Goal: Task Accomplishment & Management: Use online tool/utility

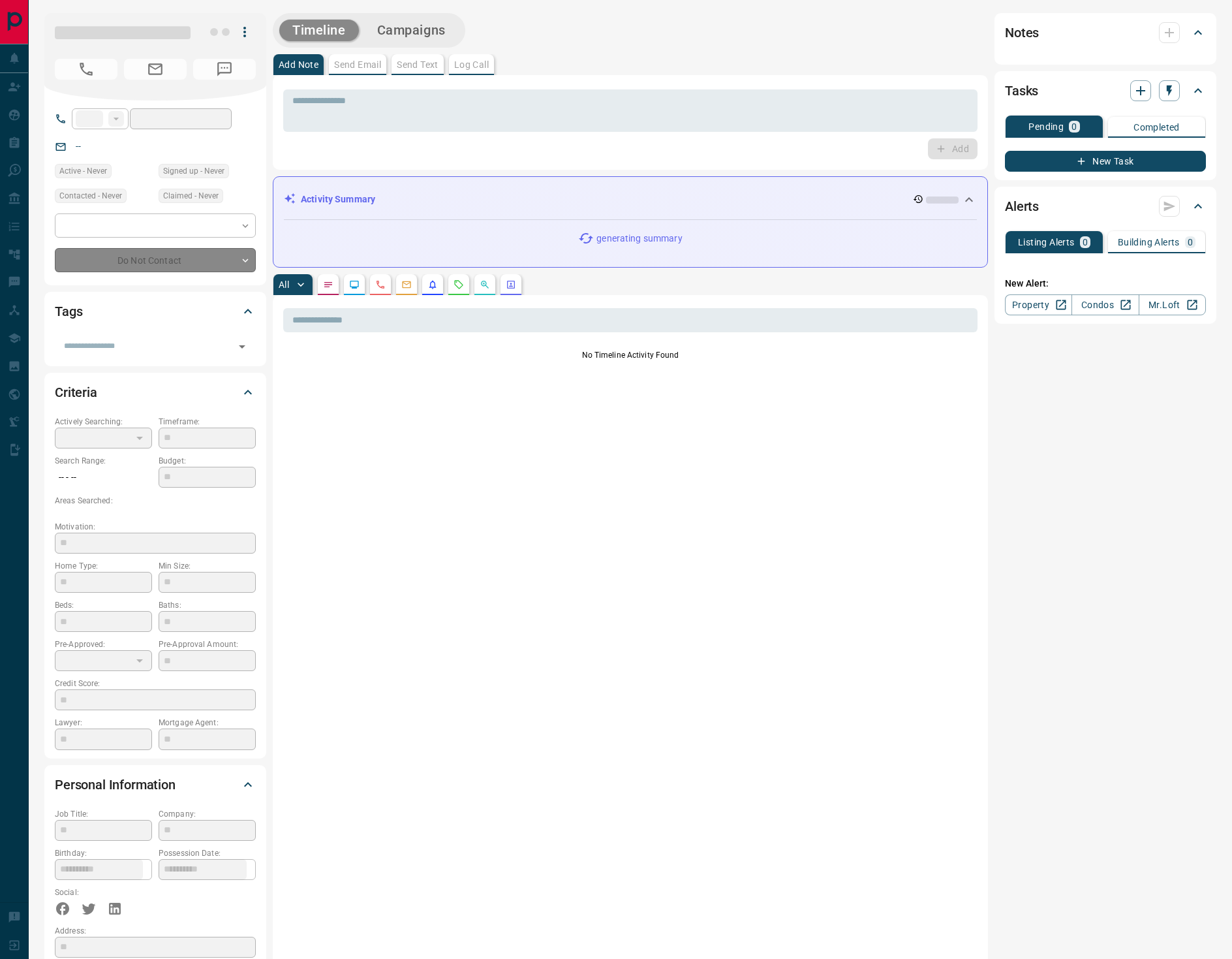
type input "**"
type input "**********"
type input "*"
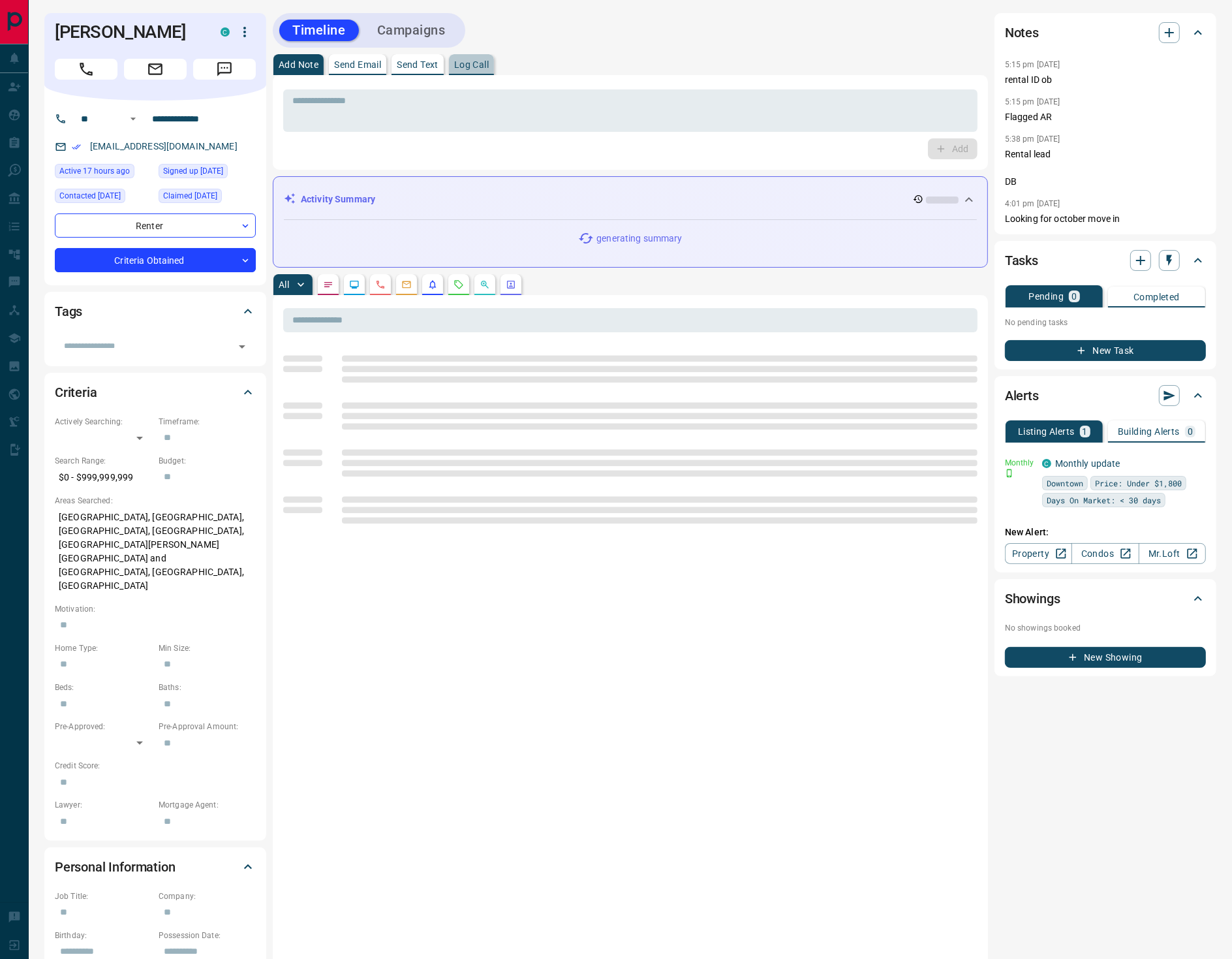
click at [489, 54] on button "Log Call" at bounding box center [471, 65] width 45 height 21
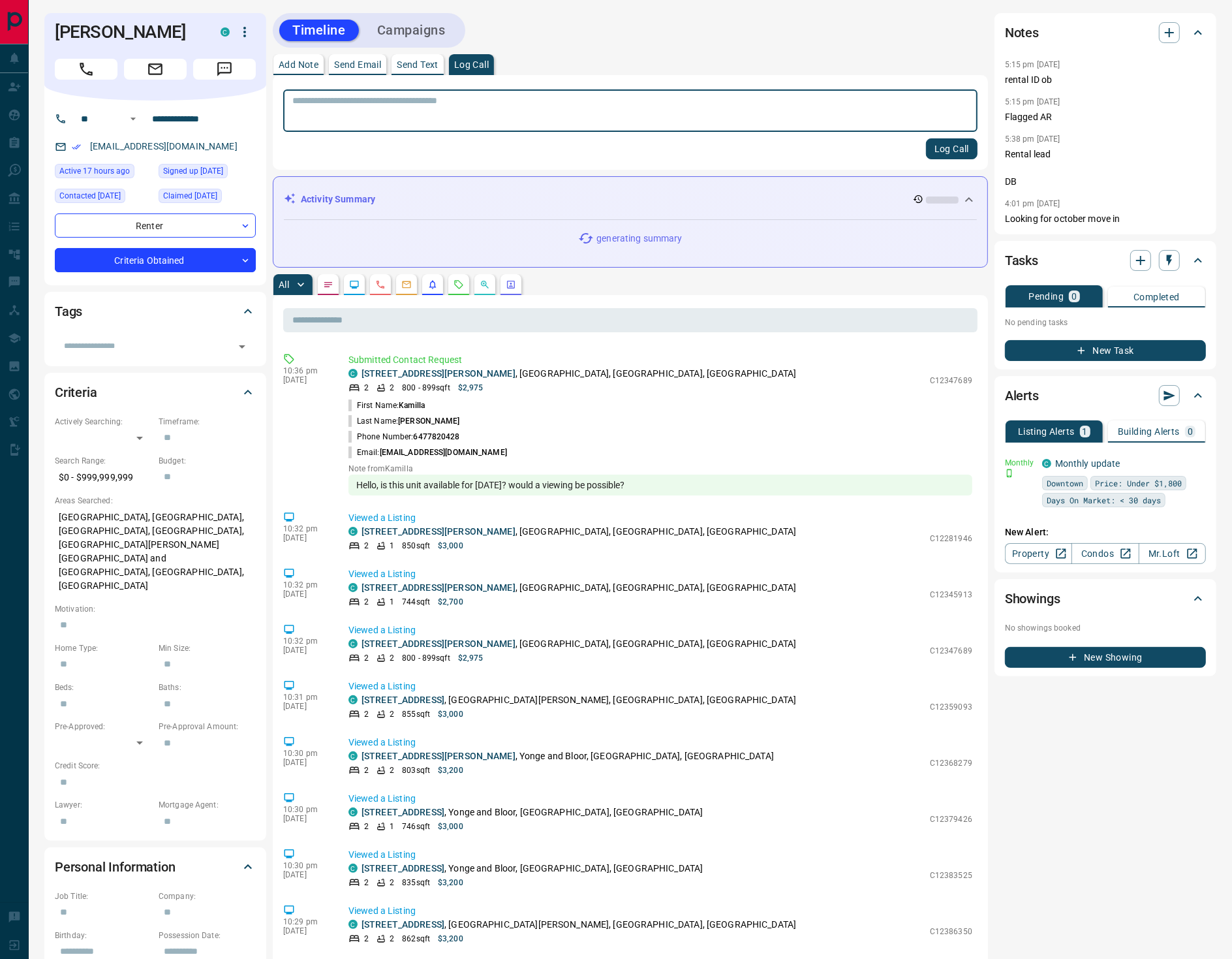
click at [938, 145] on button "Log Call" at bounding box center [952, 149] width 51 height 21
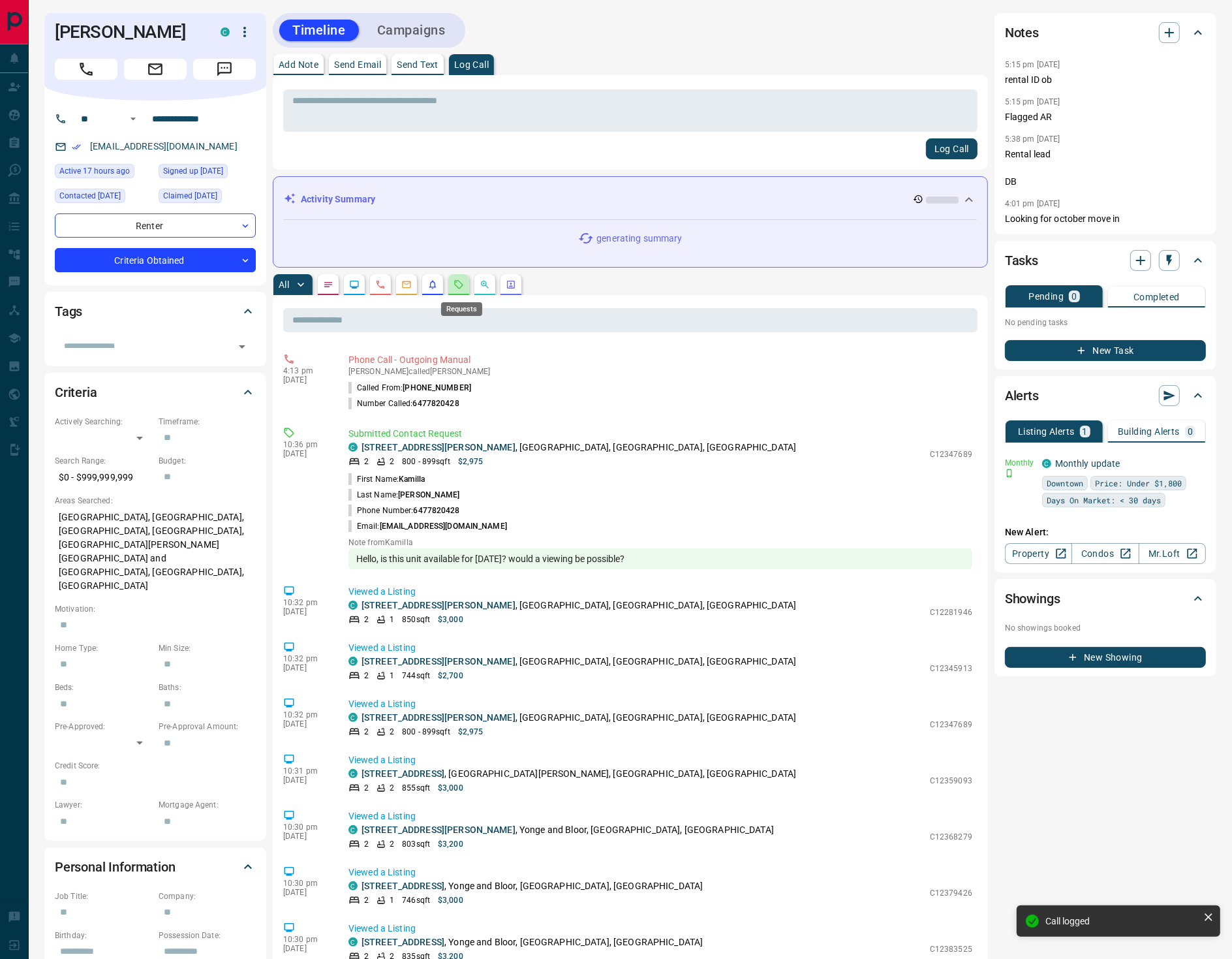
click at [464, 284] on icon "Requests" at bounding box center [458, 284] width 10 height 10
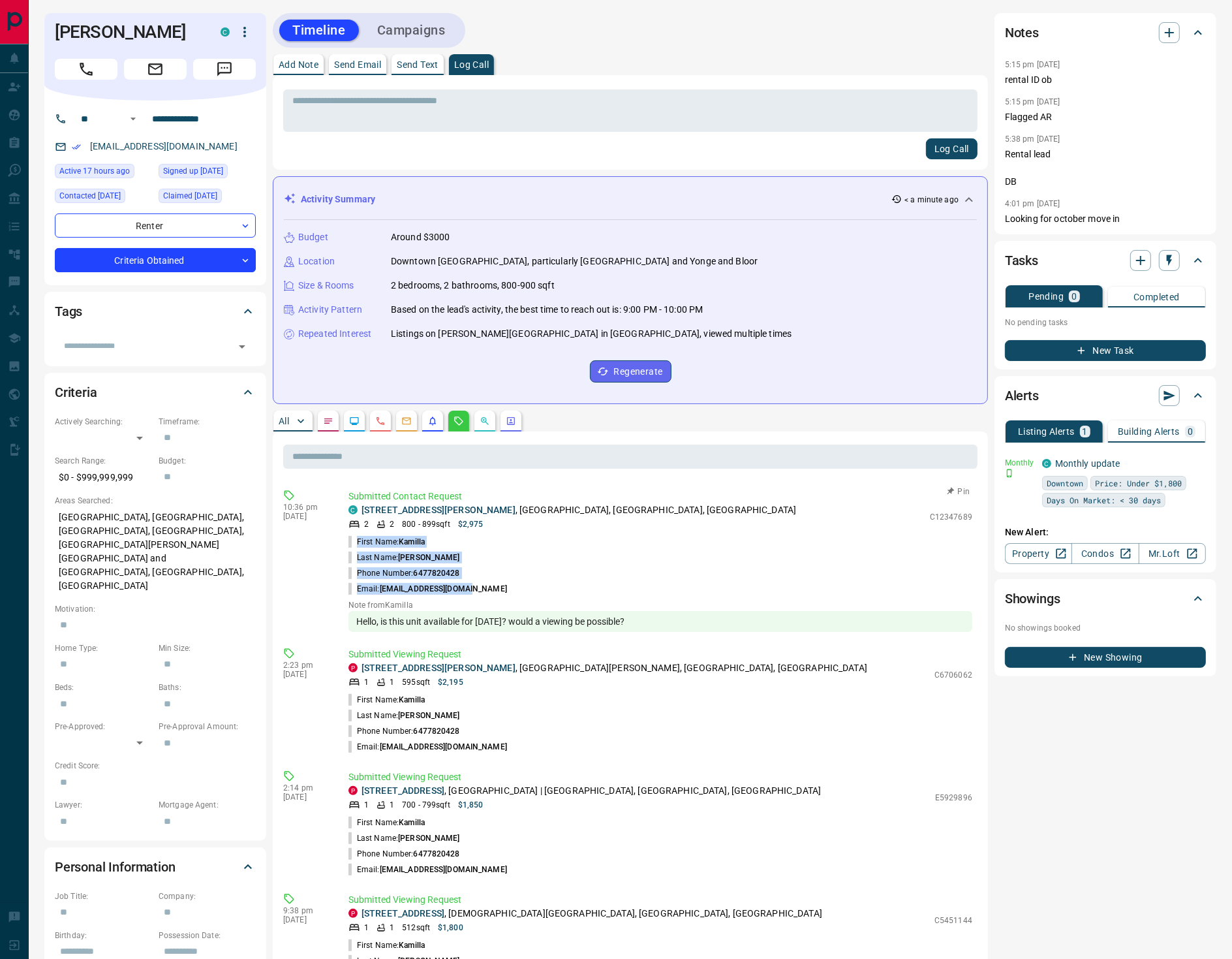
drag, startPoint x: 469, startPoint y: 584, endPoint x: 352, endPoint y: 533, distance: 127.6
click at [352, 534] on ul "First Name: [PERSON_NAME] Last Name: [PERSON_NAME] Phone Number: [PHONE_NUMBER]…" at bounding box center [660, 565] width 624 height 63
copy ul "First Name: [PERSON_NAME] Last Name: [PERSON_NAME] Phone Number: [PHONE_NUMBER]…"
click at [1164, 36] on icon "button" at bounding box center [1169, 33] width 16 height 16
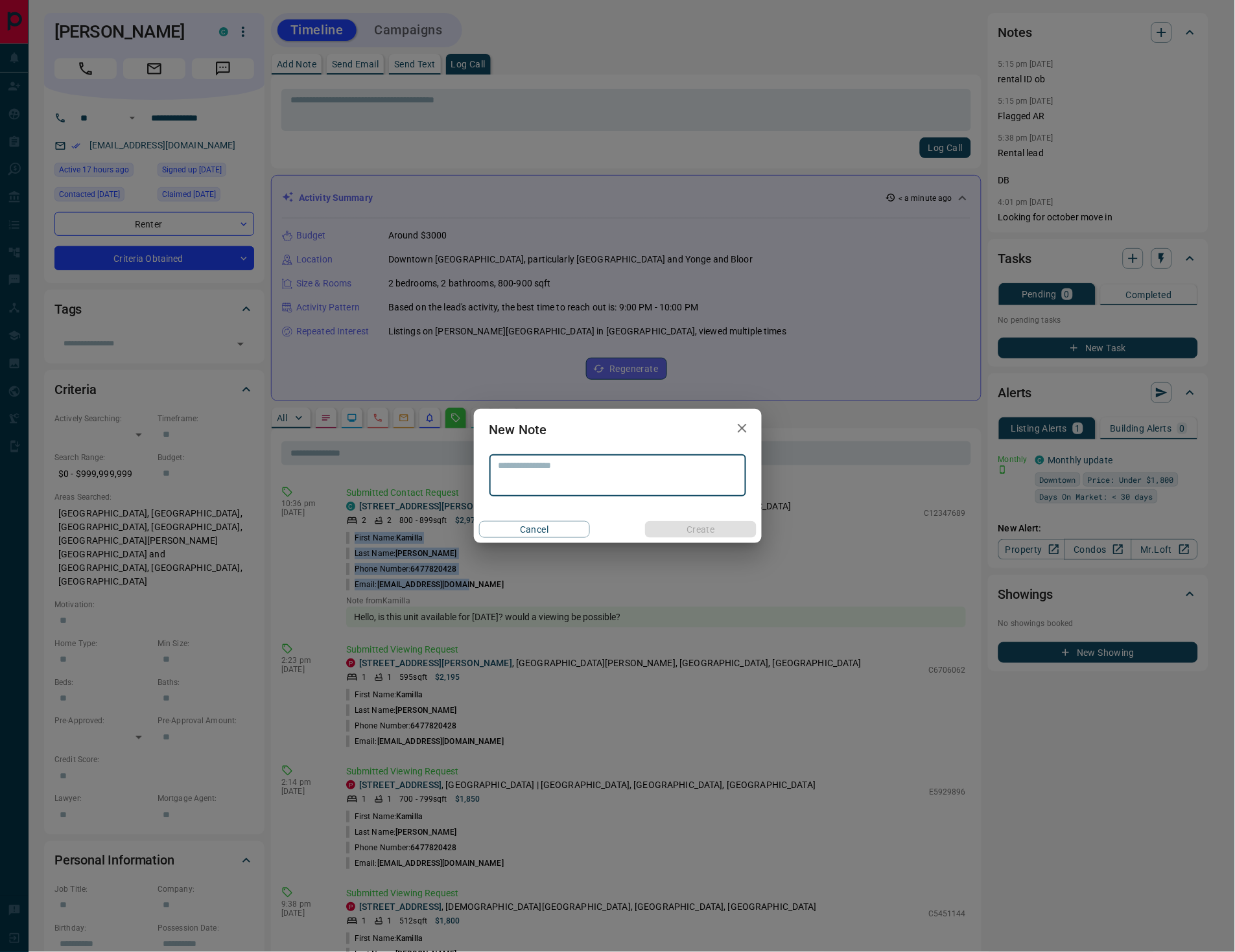
drag, startPoint x: 557, startPoint y: 467, endPoint x: 564, endPoint y: 478, distance: 13.0
click at [556, 467] on textarea at bounding box center [618, 475] width 238 height 31
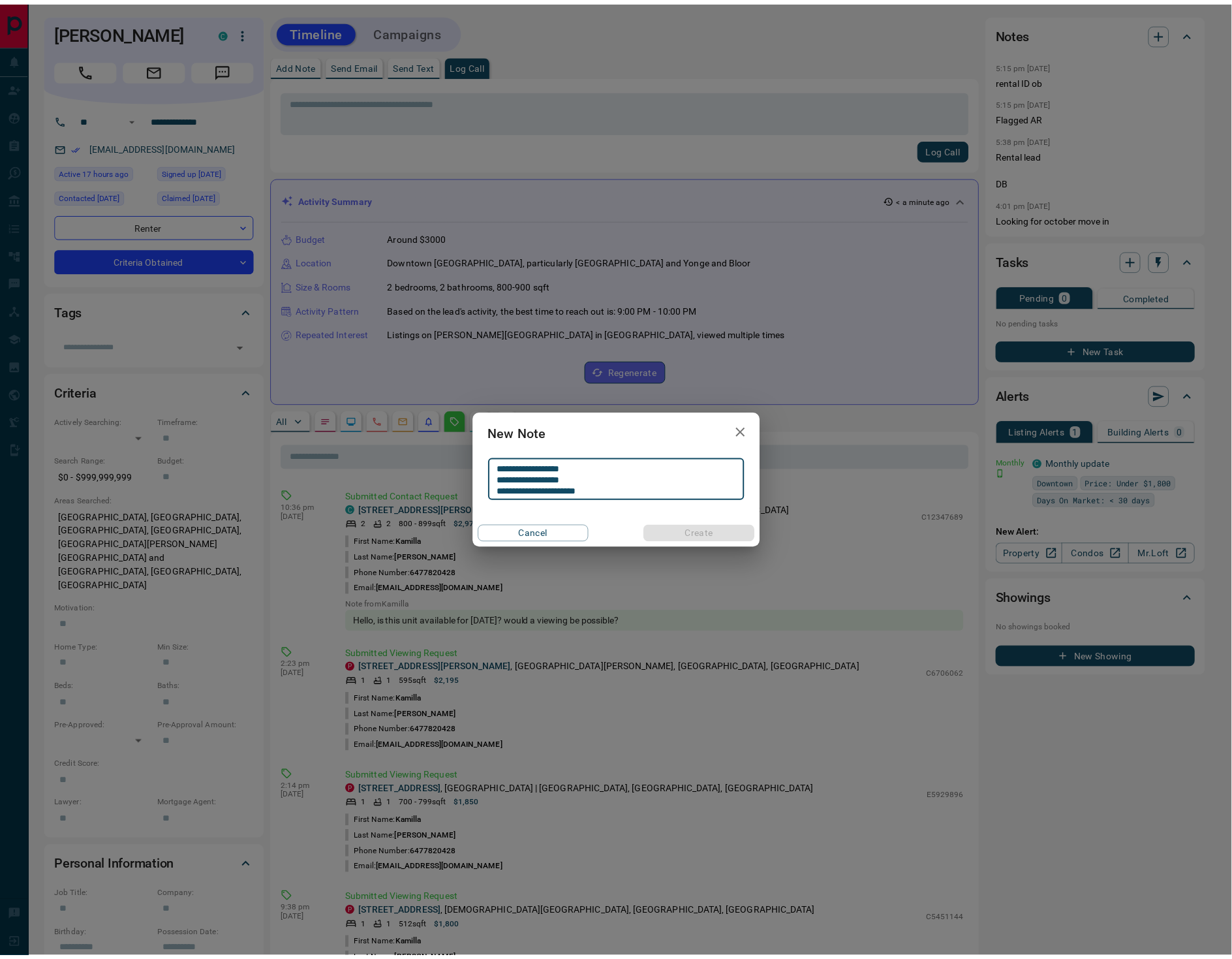
scroll to position [1, 0]
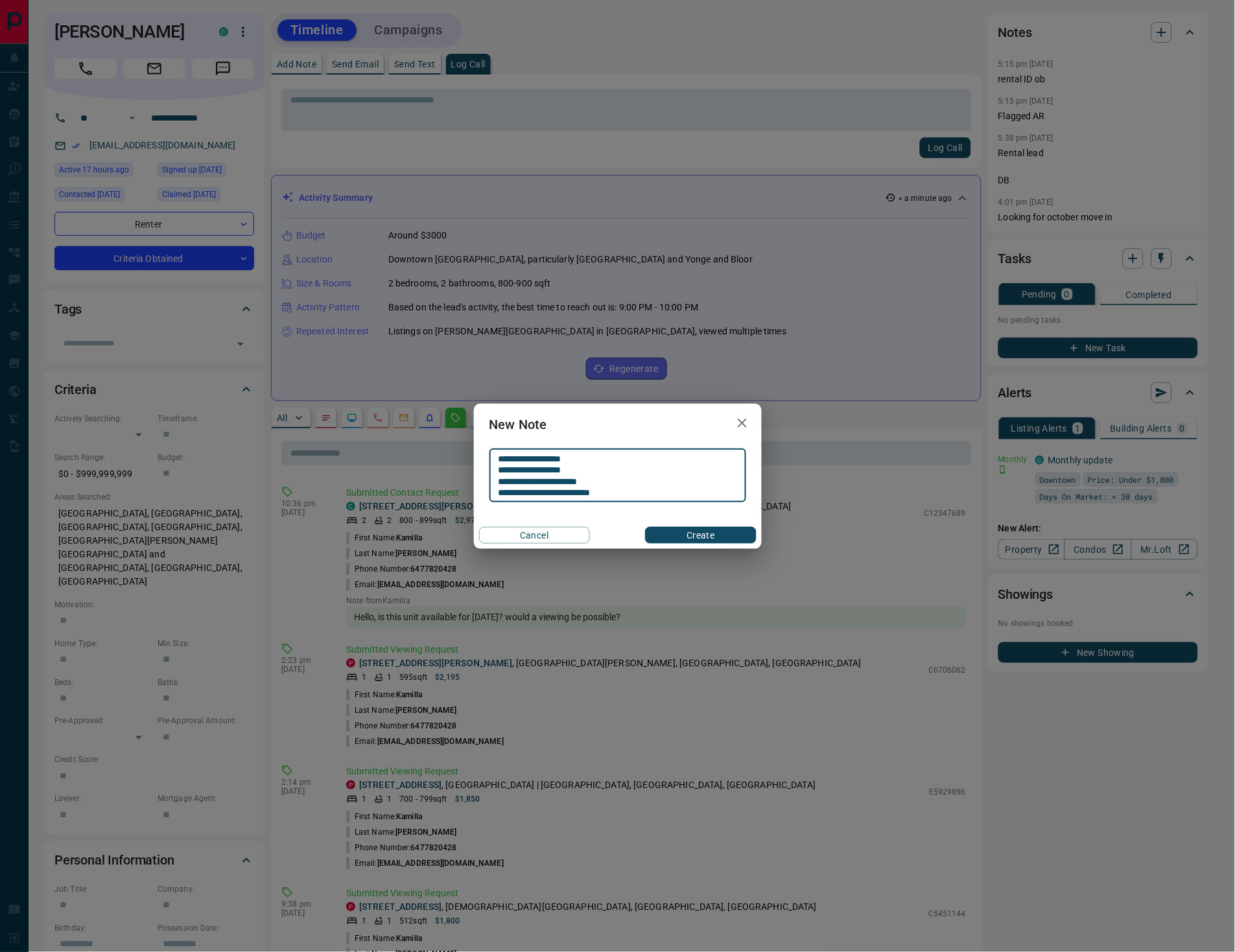
type textarea "**********"
click at [691, 534] on button "Create" at bounding box center [700, 535] width 111 height 17
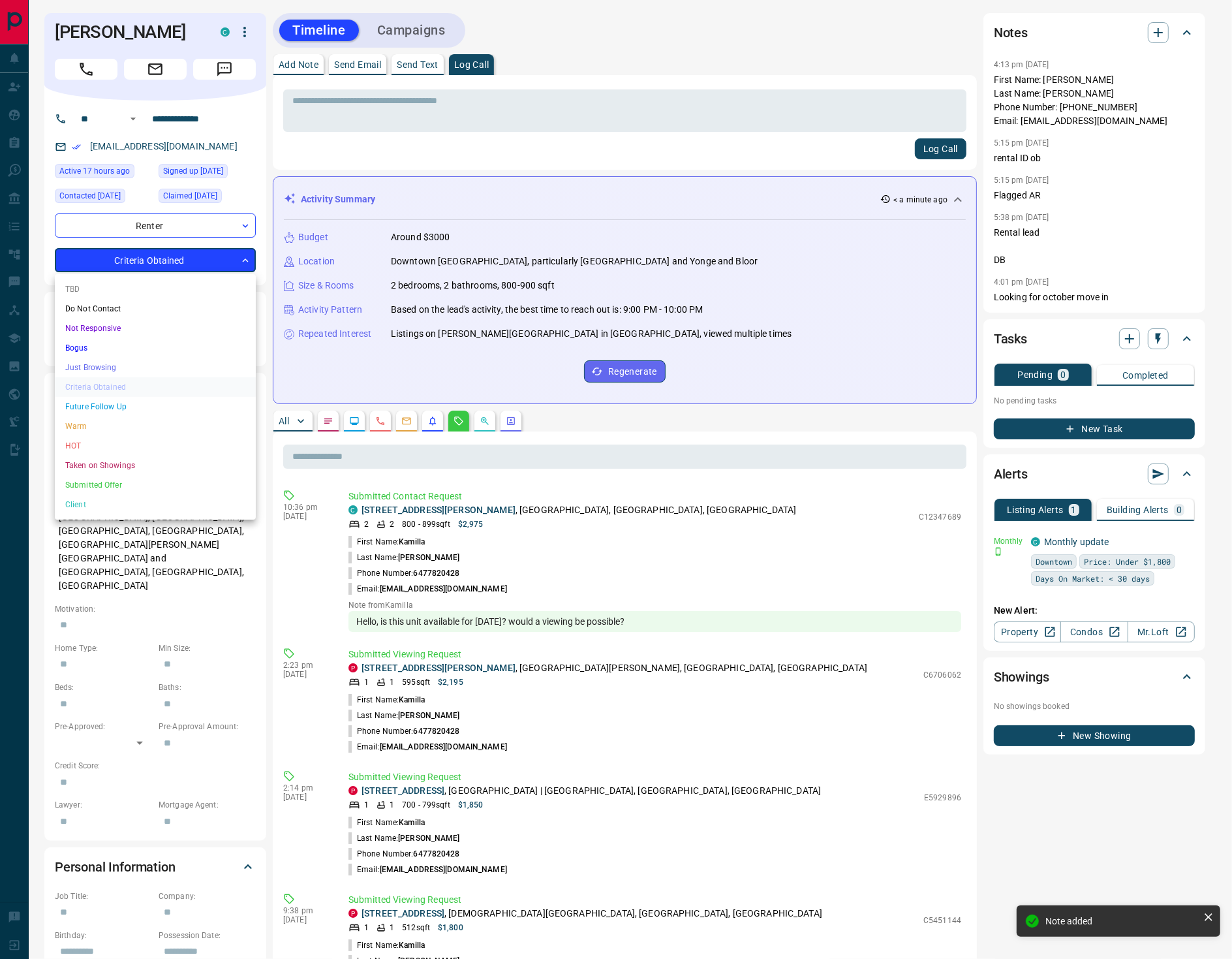
click at [191, 263] on body "**********" at bounding box center [616, 777] width 1232 height 1556
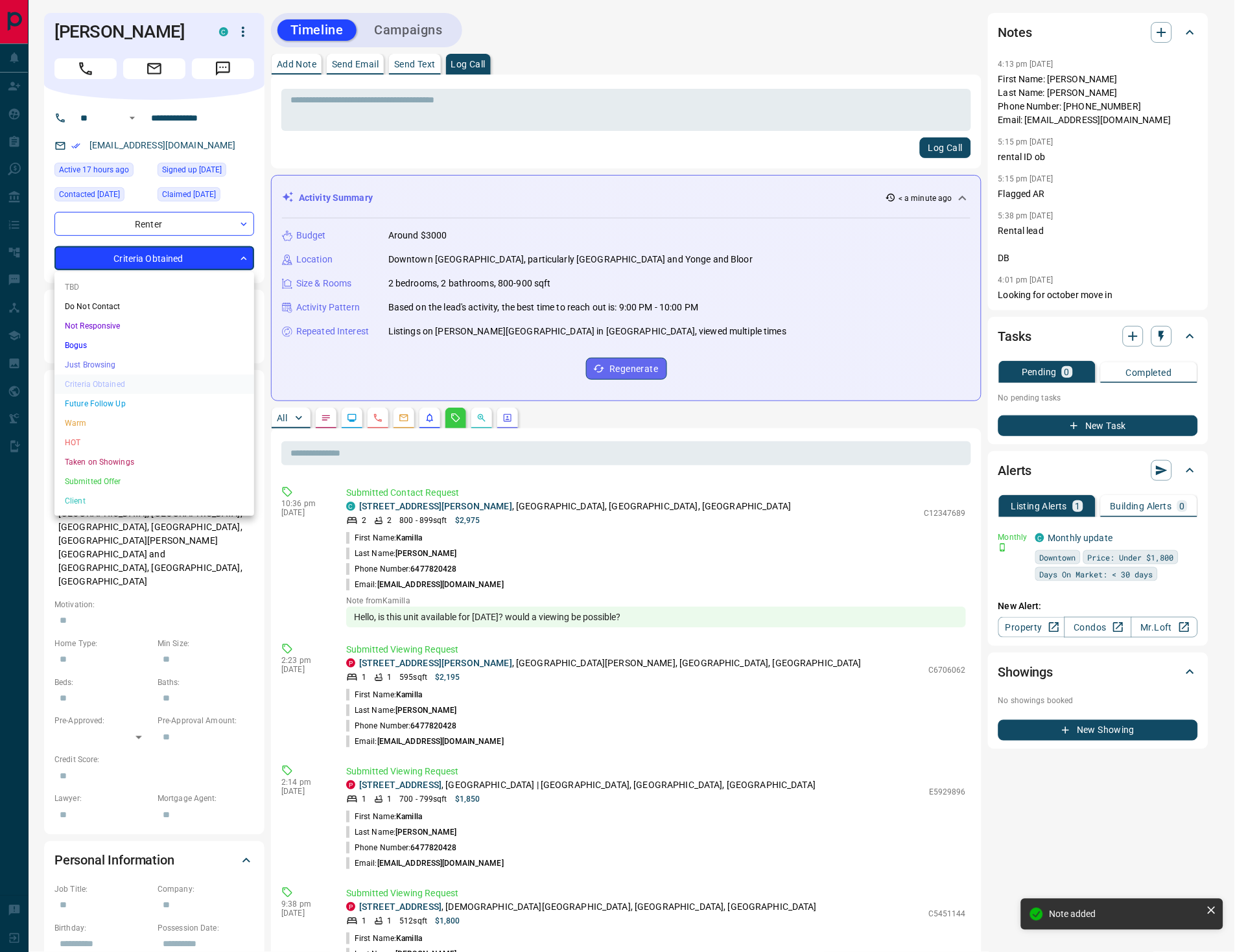
click at [77, 434] on li "HOT" at bounding box center [154, 443] width 200 height 19
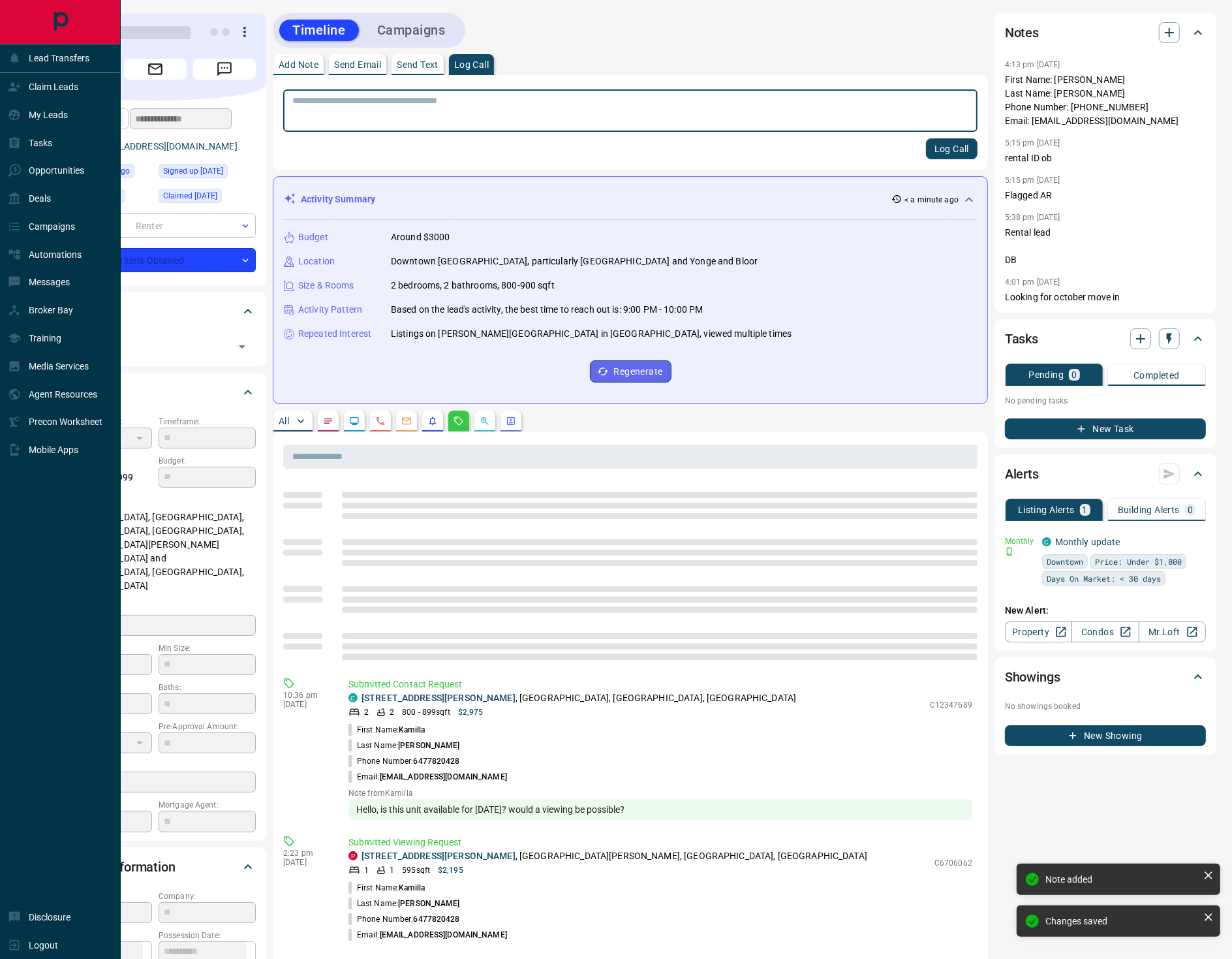
type input "*"
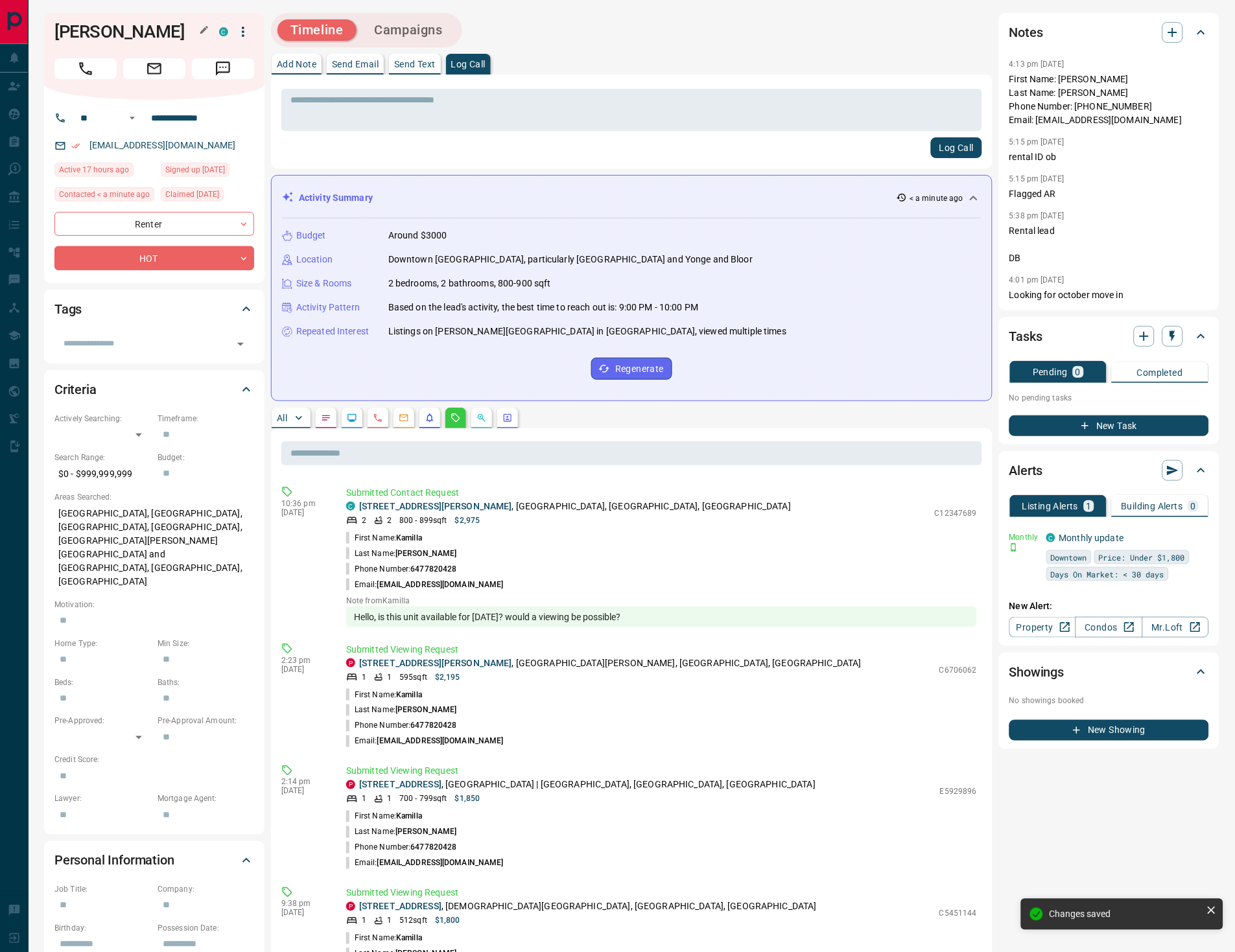
drag, startPoint x: 58, startPoint y: 32, endPoint x: 182, endPoint y: 32, distance: 124.0
click at [182, 32] on h1 "[PERSON_NAME]" at bounding box center [127, 32] width 145 height 21
copy h1 "[PERSON_NAME]"
